Goal: Information Seeking & Learning: Learn about a topic

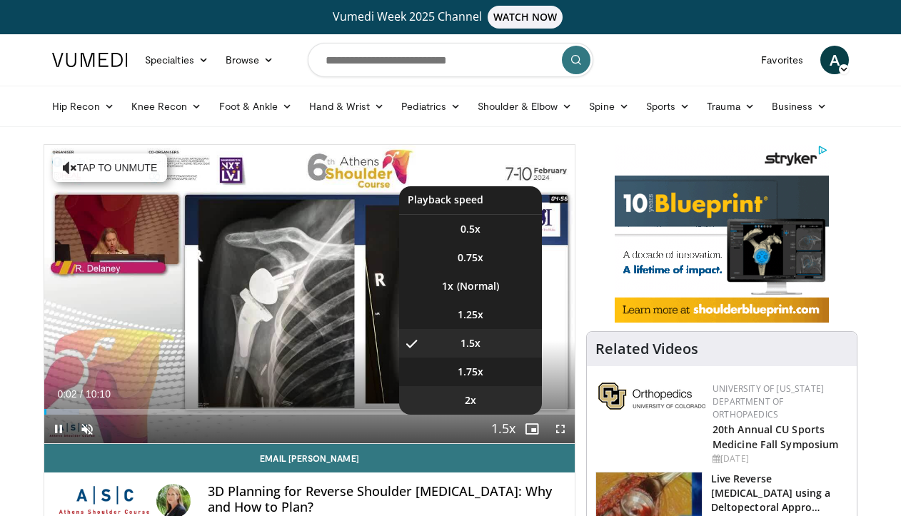
click at [506, 400] on li "2x" at bounding box center [470, 400] width 143 height 29
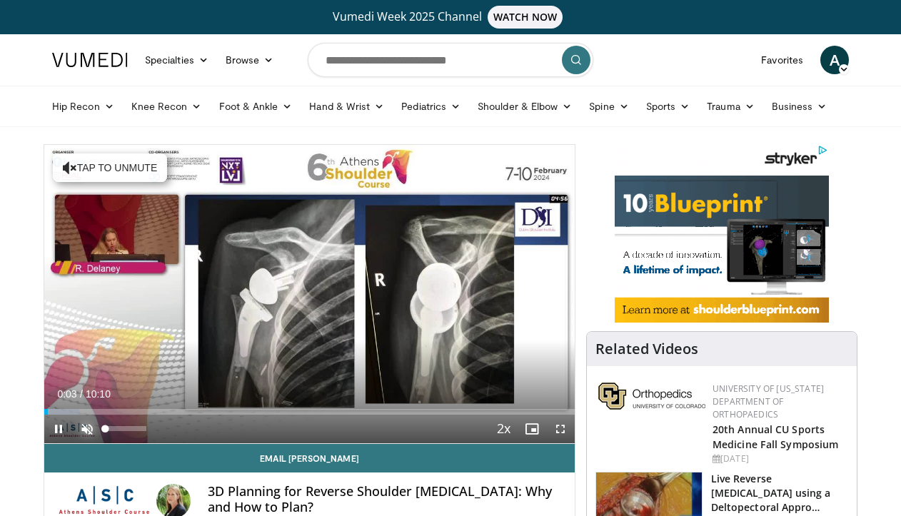
click at [92, 421] on span "Video Player" at bounding box center [87, 429] width 29 height 29
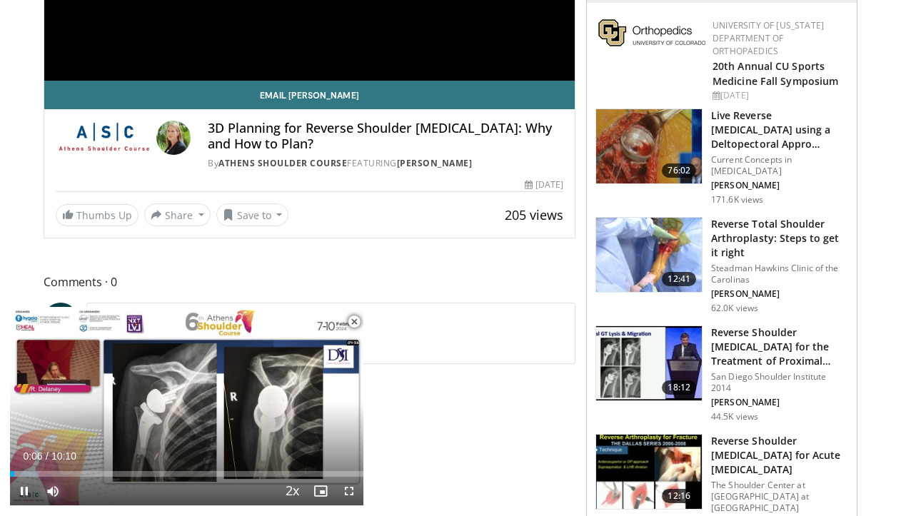
scroll to position [364, 0]
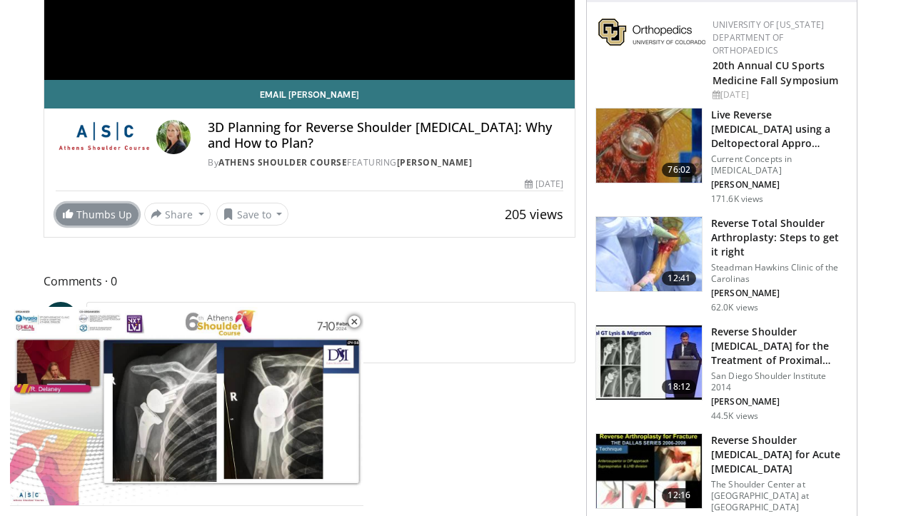
click at [79, 211] on link "Thumbs Up" at bounding box center [97, 215] width 83 height 22
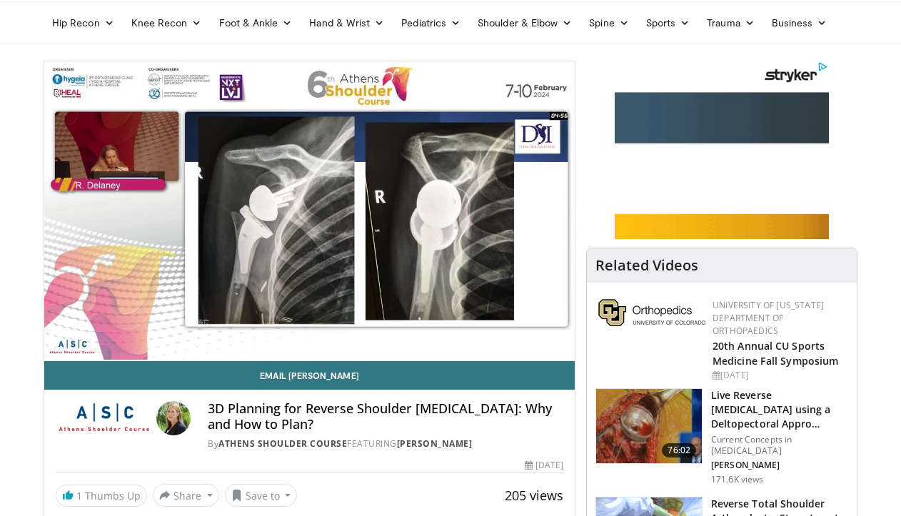
scroll to position [80, 0]
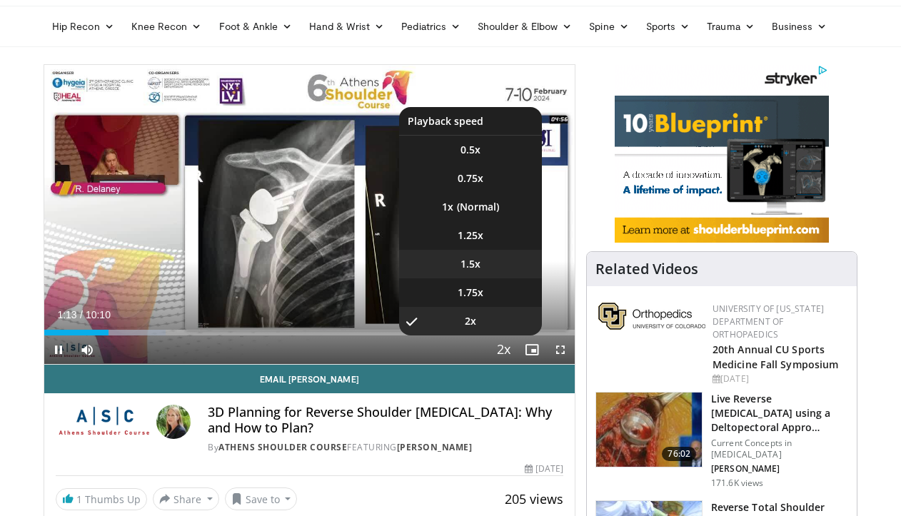
click at [499, 267] on li "1.5x" at bounding box center [470, 264] width 143 height 29
click at [502, 319] on li "2x" at bounding box center [470, 321] width 143 height 29
click at [507, 255] on li "1.5x" at bounding box center [470, 264] width 143 height 29
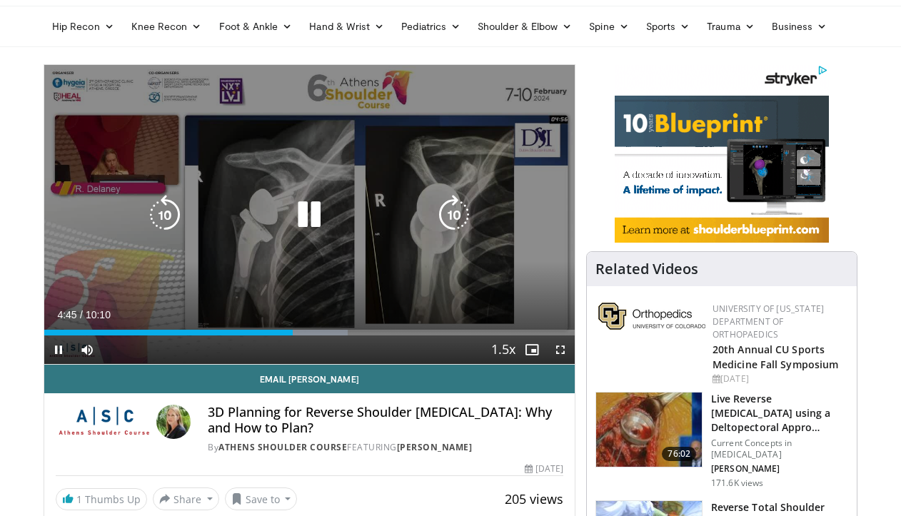
click at [363, 221] on div "Video Player" at bounding box center [310, 215] width 319 height 29
click at [275, 207] on div "Video Player" at bounding box center [310, 215] width 319 height 29
click at [318, 226] on icon "Video Player" at bounding box center [309, 215] width 40 height 40
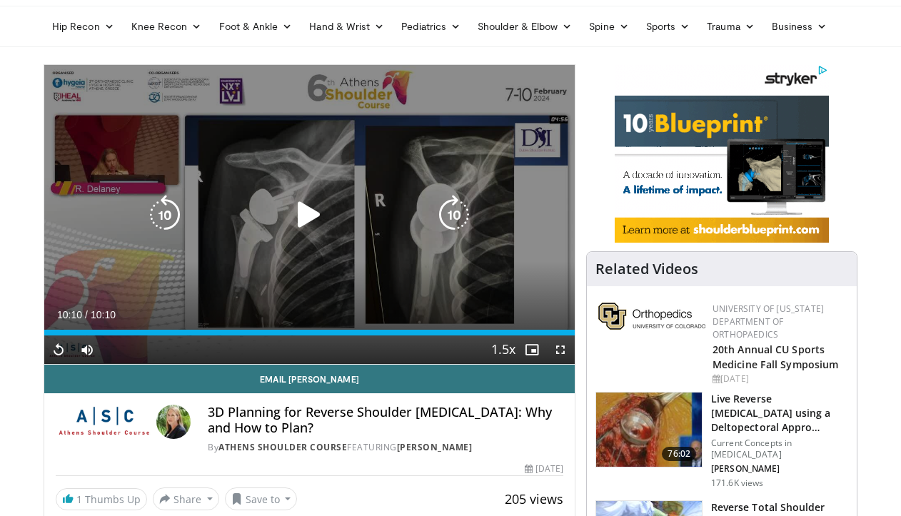
scroll to position [247, 0]
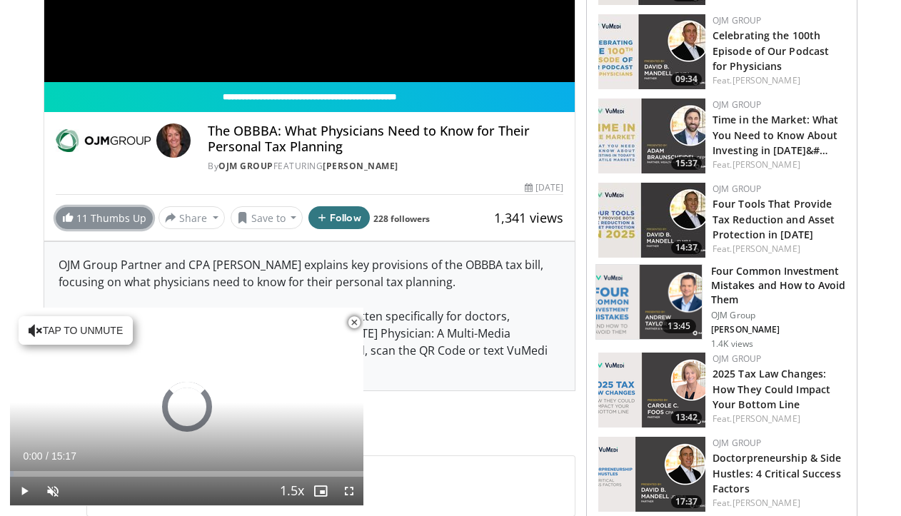
click at [107, 223] on link "11 Thumbs Up" at bounding box center [104, 218] width 97 height 22
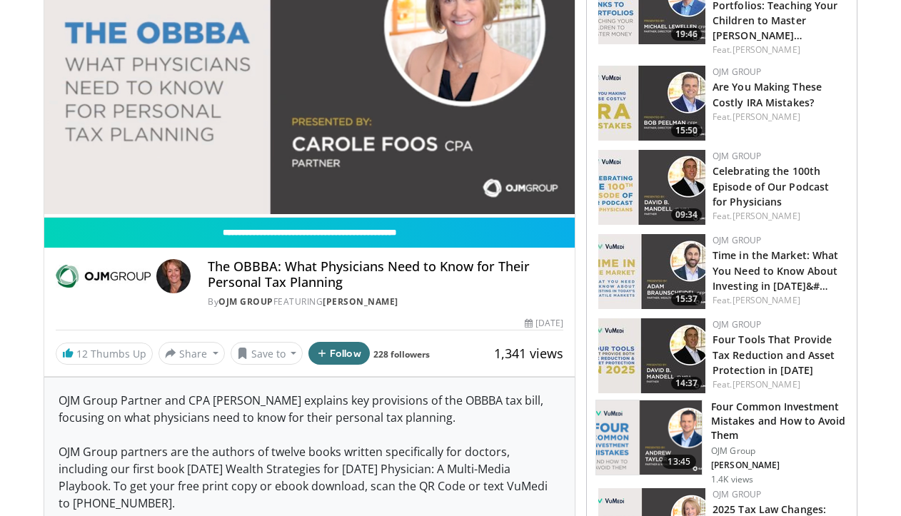
scroll to position [125, 0]
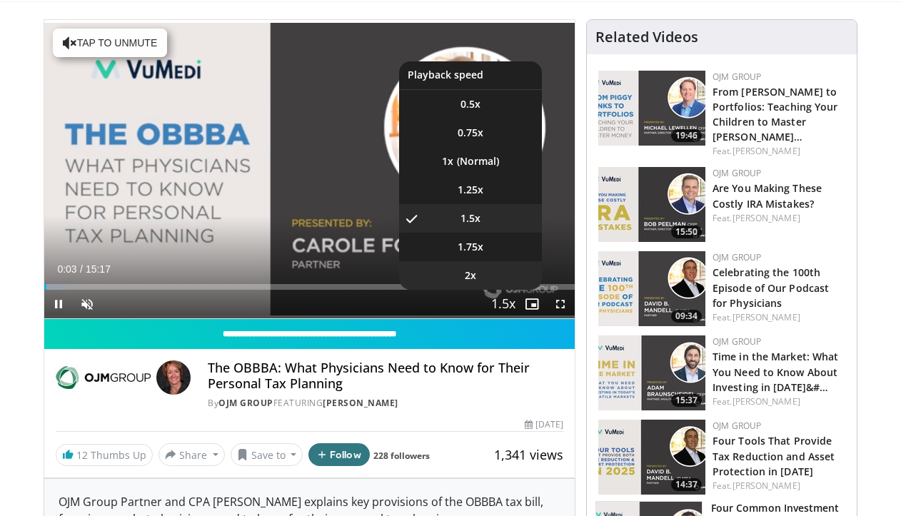
click at [501, 276] on li "2x" at bounding box center [470, 275] width 143 height 29
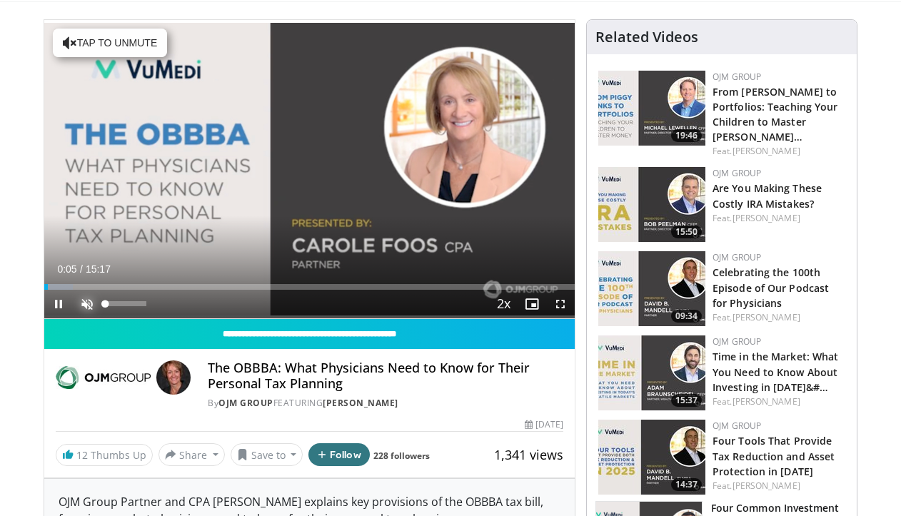
click at [93, 309] on span "Video Player" at bounding box center [87, 304] width 29 height 29
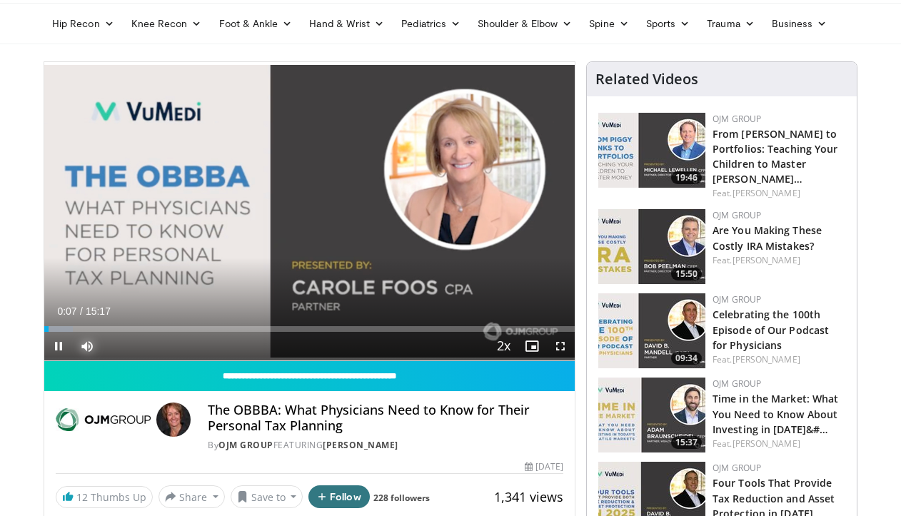
scroll to position [79, 0]
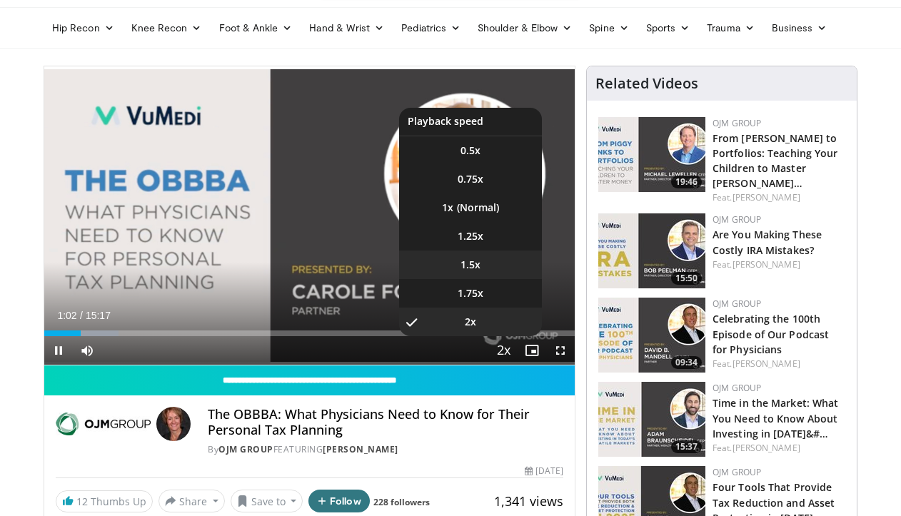
click at [499, 264] on li "1.5x" at bounding box center [470, 265] width 143 height 29
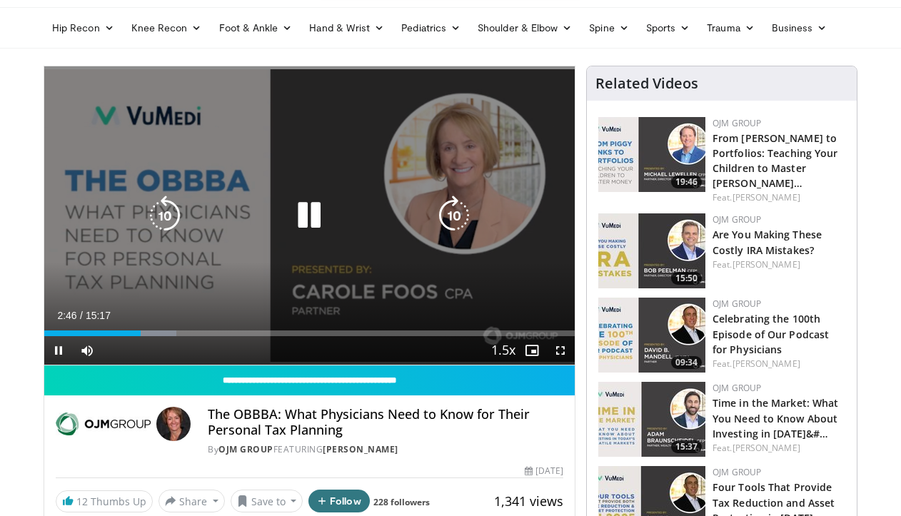
click at [301, 235] on icon "Video Player" at bounding box center [309, 216] width 40 height 40
click at [299, 200] on icon "Video Player" at bounding box center [309, 216] width 40 height 40
click at [330, 249] on div "10 seconds Tap to unmute" at bounding box center [309, 215] width 531 height 299
click at [311, 205] on icon "Video Player" at bounding box center [309, 216] width 40 height 40
click at [306, 206] on icon "Video Player" at bounding box center [309, 216] width 40 height 40
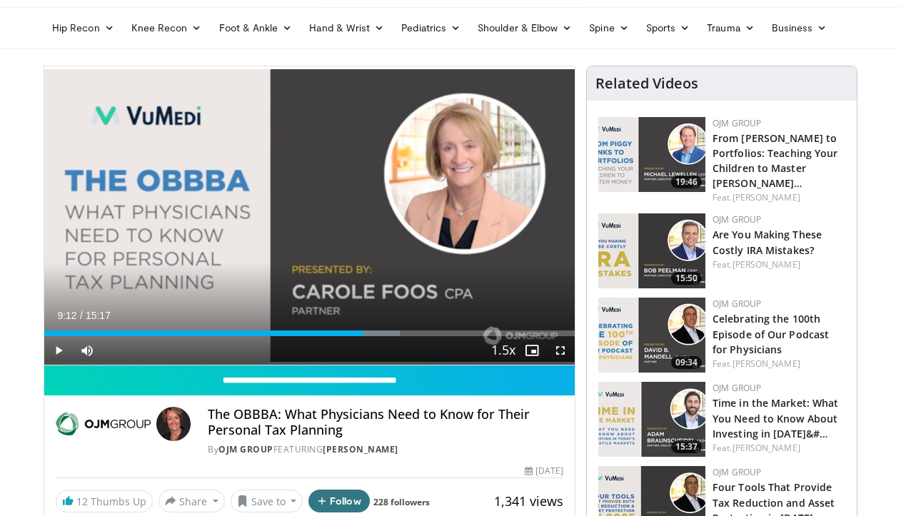
click at [306, 206] on div "10 seconds Tap to unmute" at bounding box center [309, 215] width 531 height 299
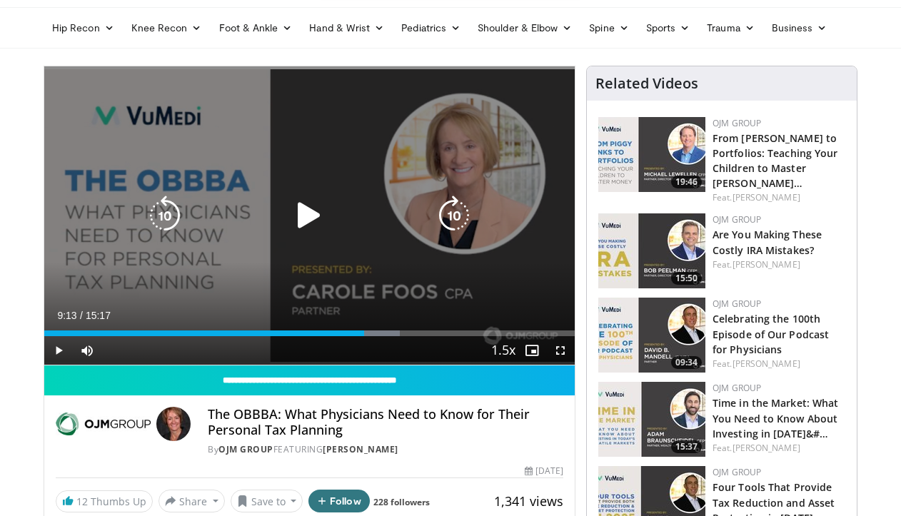
click at [313, 205] on icon "Video Player" at bounding box center [309, 216] width 40 height 40
click at [299, 202] on icon "Video Player" at bounding box center [309, 216] width 40 height 40
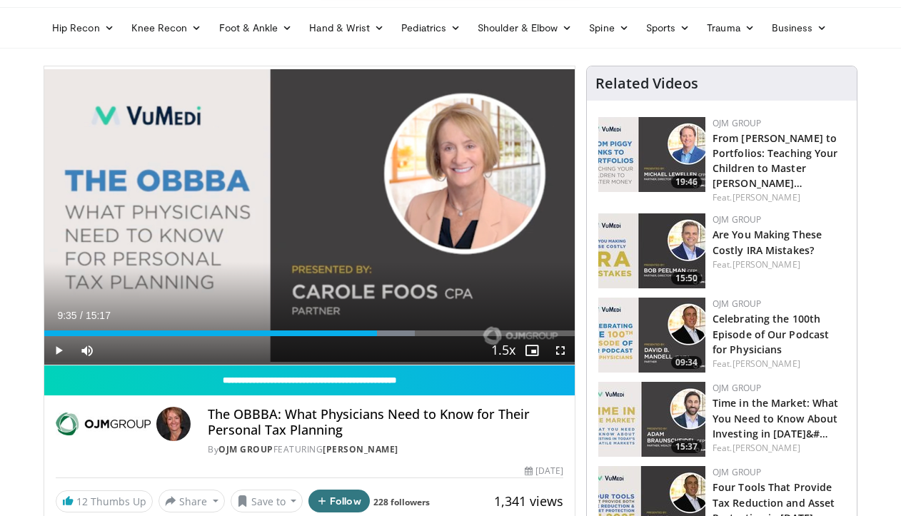
click at [299, 202] on div "10 seconds Tap to unmute" at bounding box center [309, 215] width 531 height 299
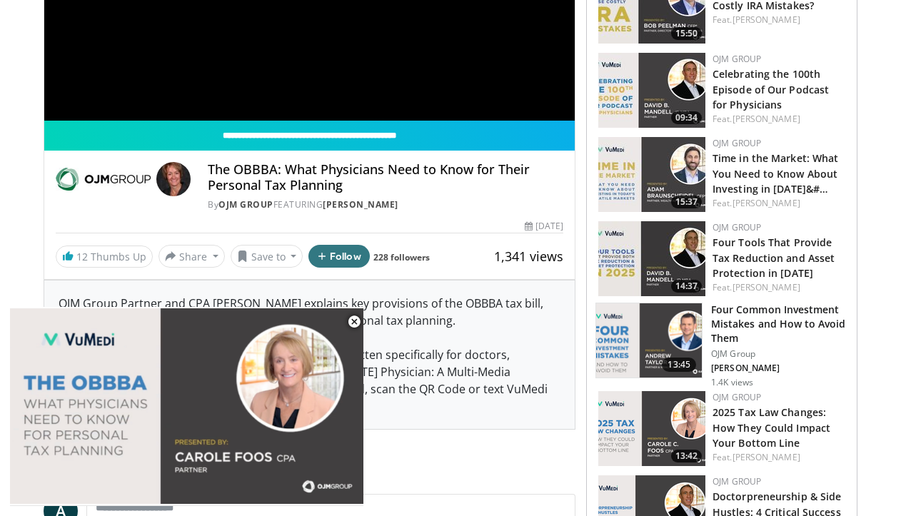
scroll to position [339, 0]
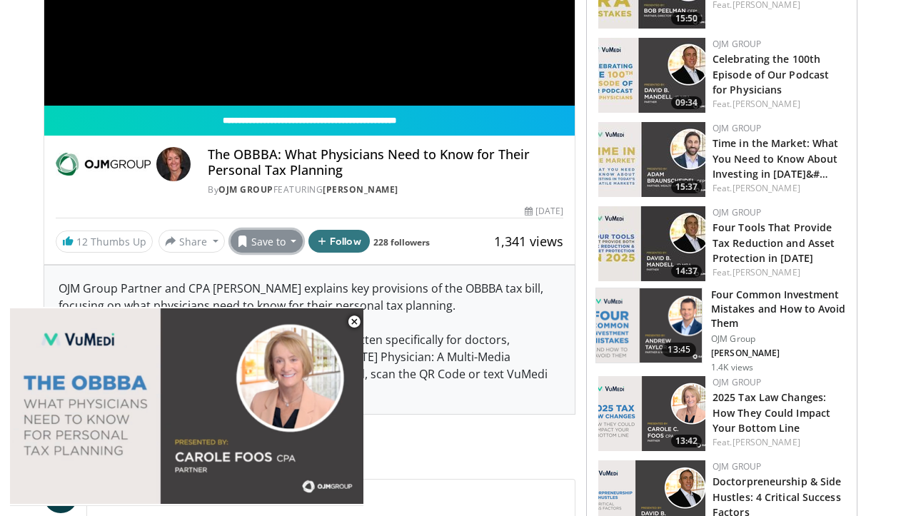
click at [285, 237] on button "Save to" at bounding box center [267, 241] width 73 height 23
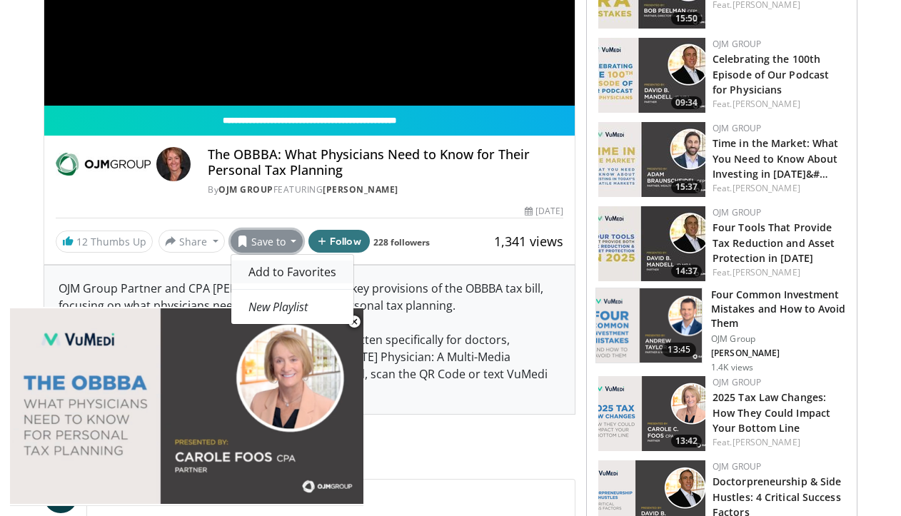
click at [279, 268] on span "Add to Favorites" at bounding box center [293, 272] width 88 height 16
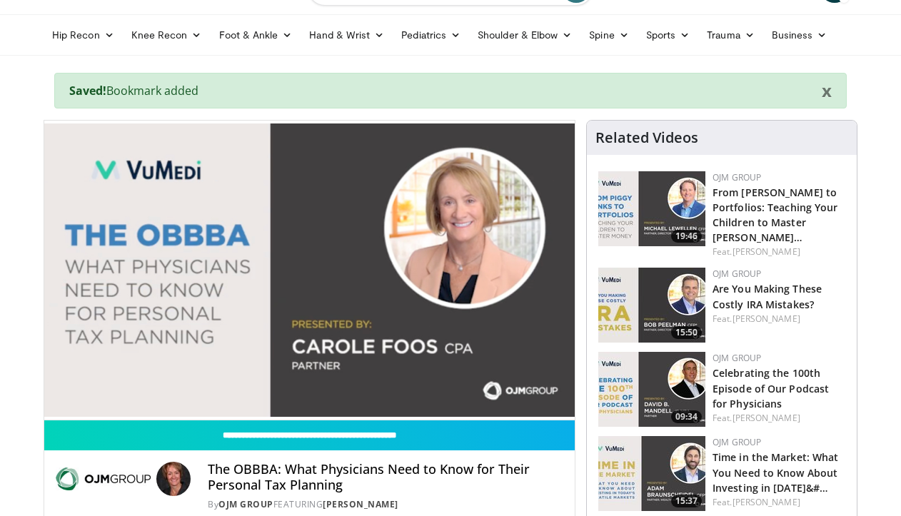
scroll to position [113, 0]
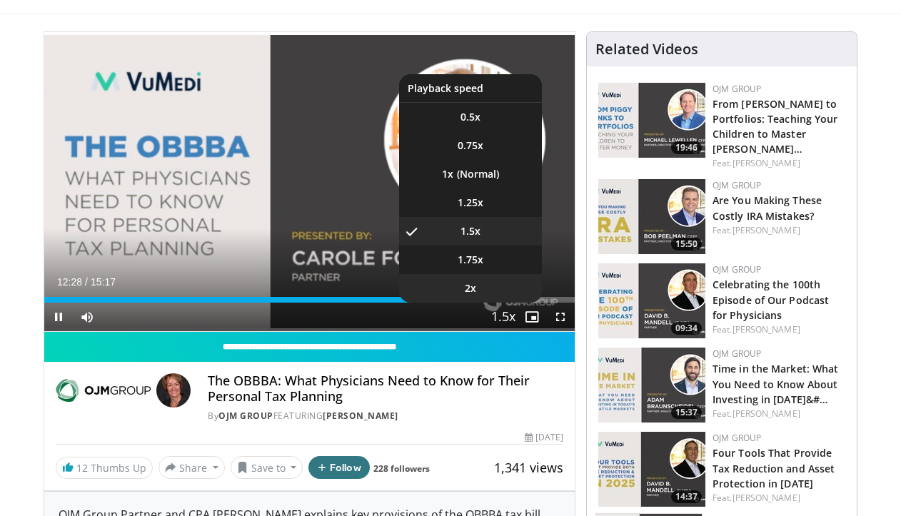
click at [491, 295] on li "2x" at bounding box center [470, 288] width 143 height 29
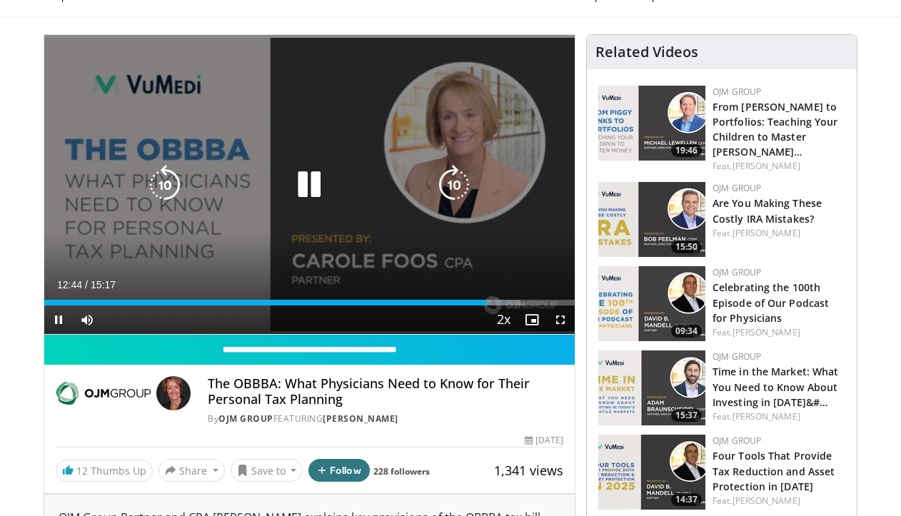
scroll to position [109, 0]
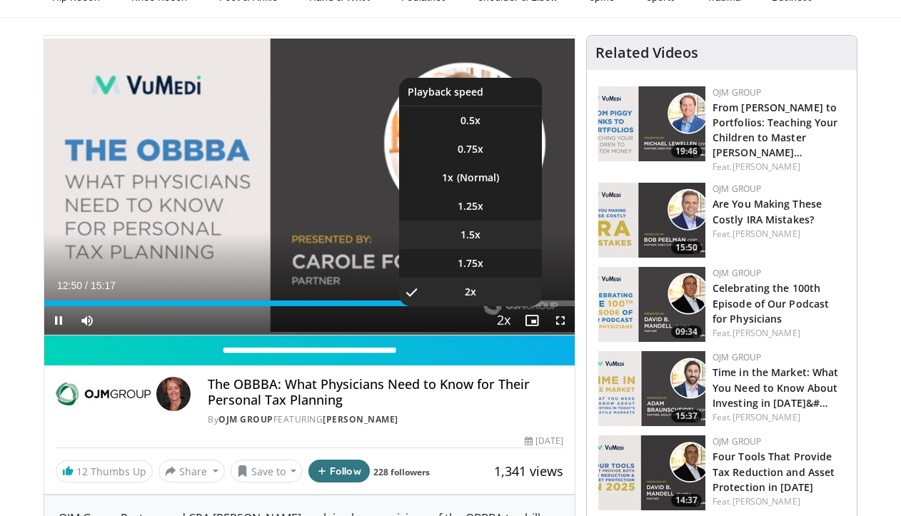
click at [517, 241] on li "1.5x" at bounding box center [470, 235] width 143 height 29
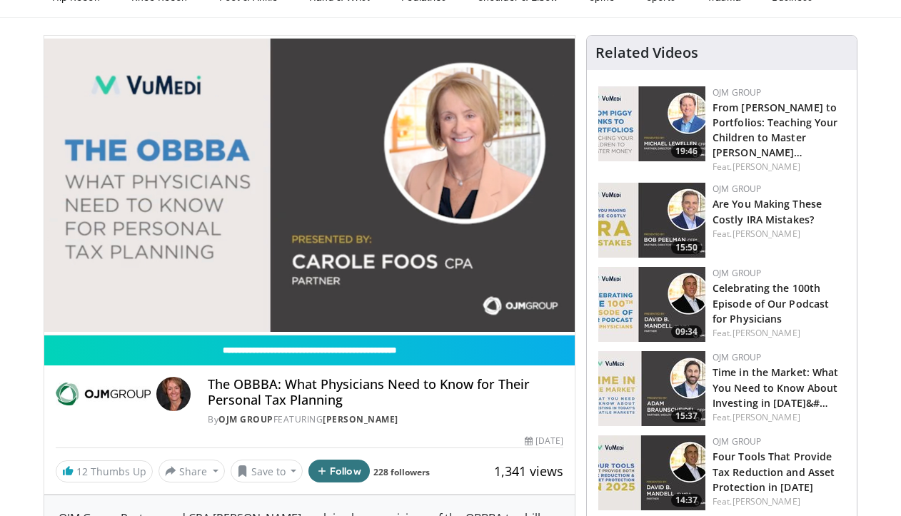
click at [534, 414] on div "By OJM Group FEATURING Carole Foos" at bounding box center [386, 420] width 356 height 13
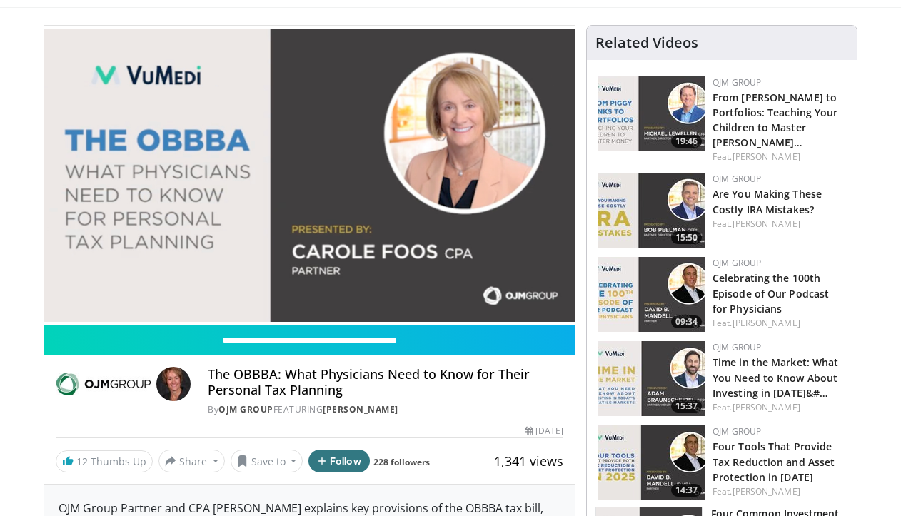
scroll to position [121, 0]
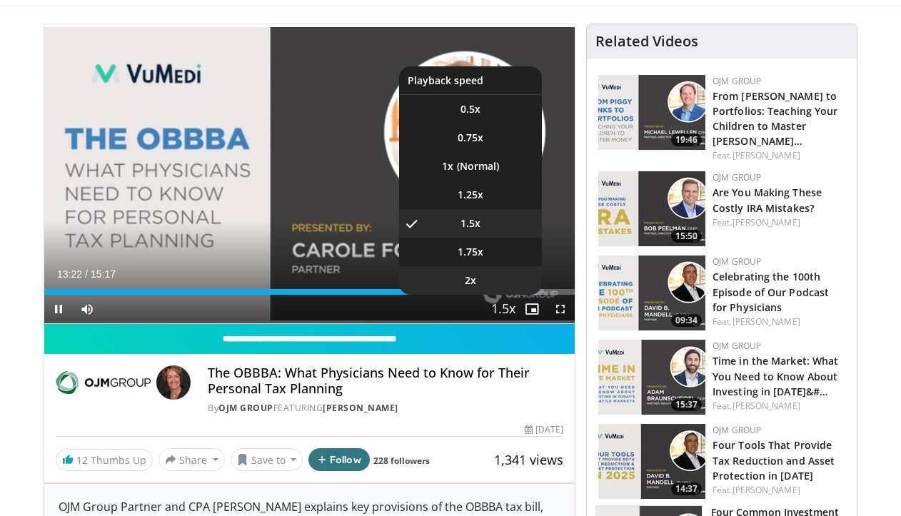
click at [506, 267] on li "2x" at bounding box center [470, 280] width 143 height 29
click at [510, 220] on li "1.5x" at bounding box center [470, 223] width 143 height 29
click at [496, 281] on li "2x" at bounding box center [470, 280] width 143 height 29
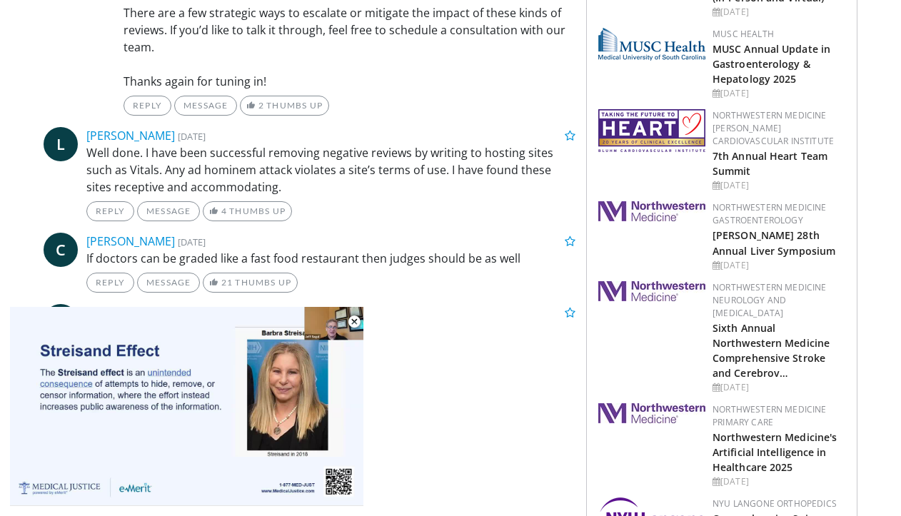
scroll to position [1341, 0]
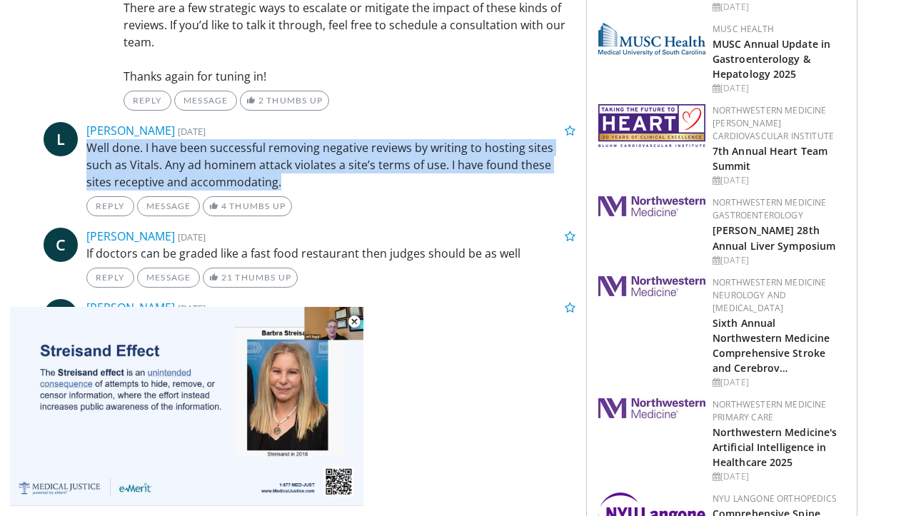
drag, startPoint x: 438, startPoint y: 135, endPoint x: 459, endPoint y: 186, distance: 55.4
click at [459, 186] on div "Laurence Kinsella 1 month, 2 weeks ago Well done. I have been successful removi…" at bounding box center [330, 169] width 489 height 94
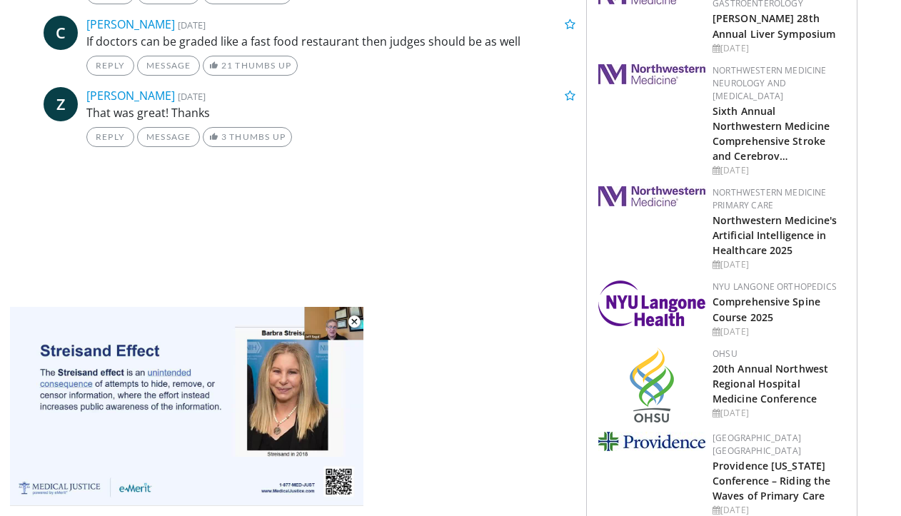
scroll to position [1555, 0]
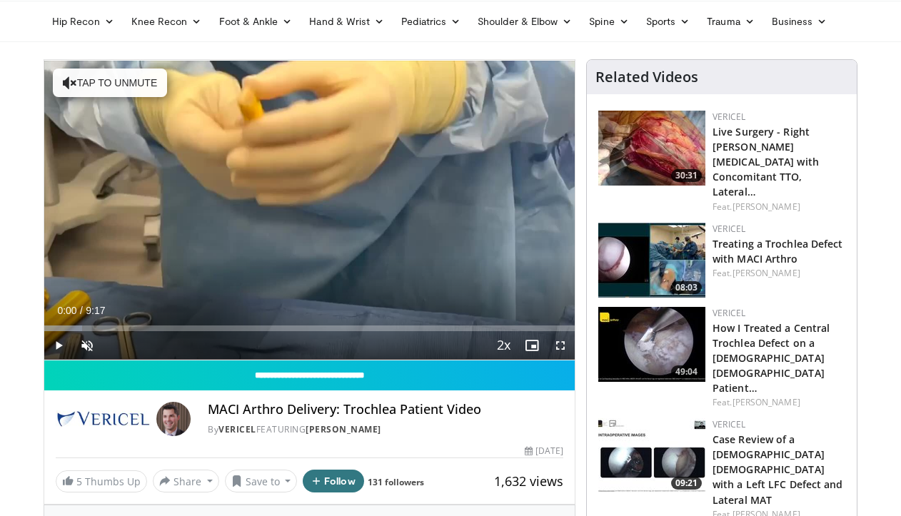
scroll to position [18, 0]
